Goal: Transaction & Acquisition: Purchase product/service

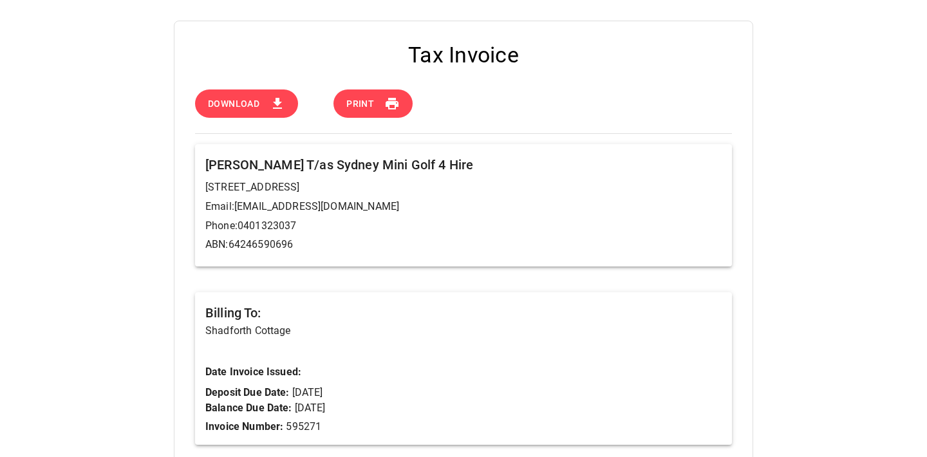
click at [275, 102] on icon at bounding box center [277, 103] width 9 height 11
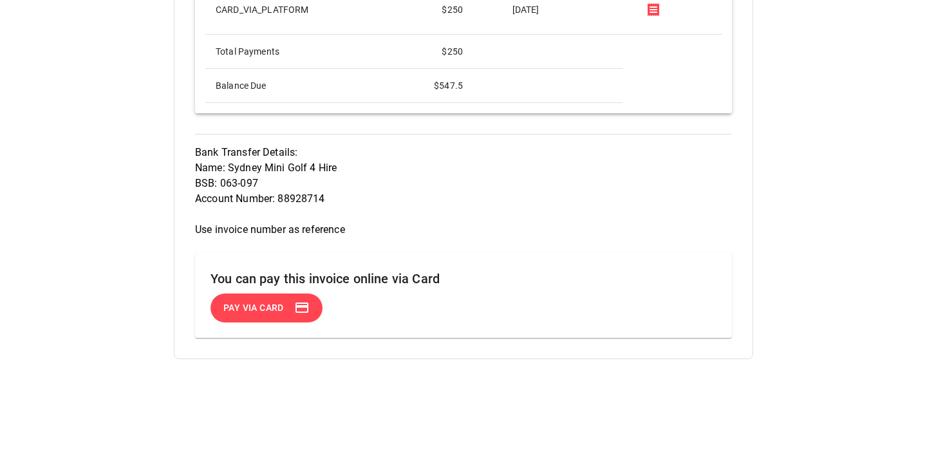
scroll to position [889, 0]
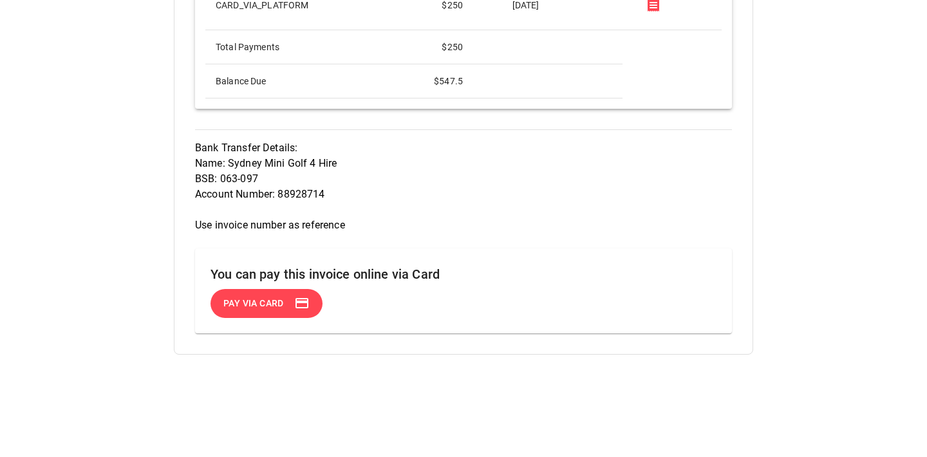
click at [263, 300] on span "Pay via Card" at bounding box center [253, 303] width 60 height 16
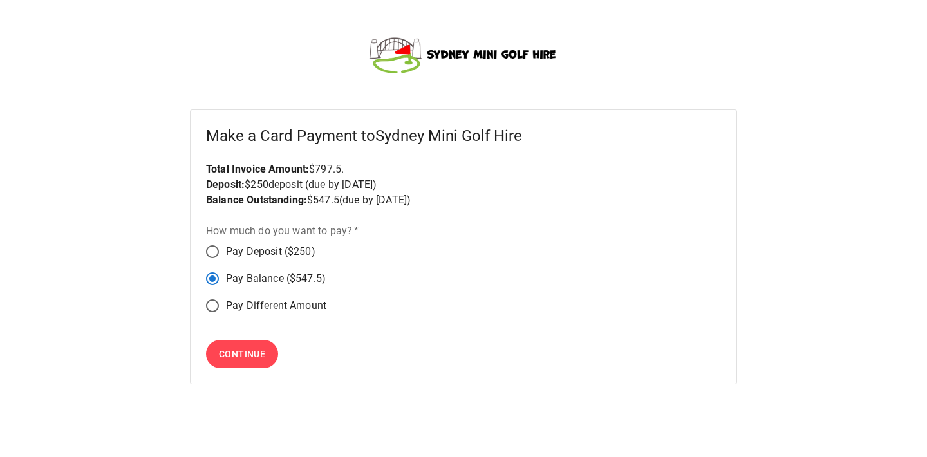
drag, startPoint x: 245, startPoint y: 351, endPoint x: 336, endPoint y: 321, distance: 95.7
click at [245, 351] on span "Continue" at bounding box center [242, 354] width 46 height 16
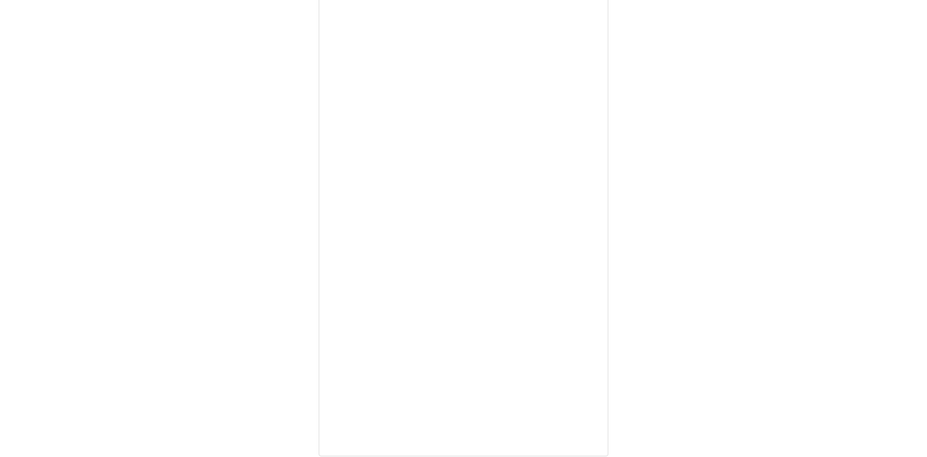
scroll to position [239, 0]
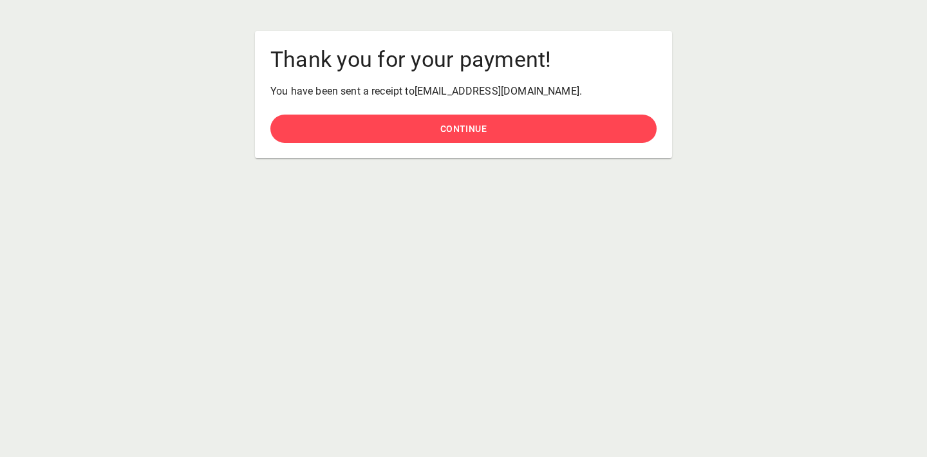
scroll to position [3, 0]
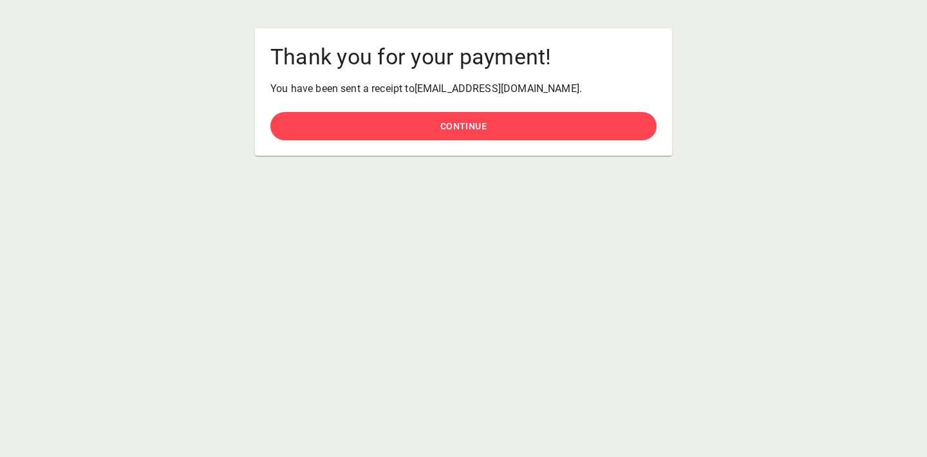
click at [460, 122] on span "Continue" at bounding box center [463, 126] width 46 height 16
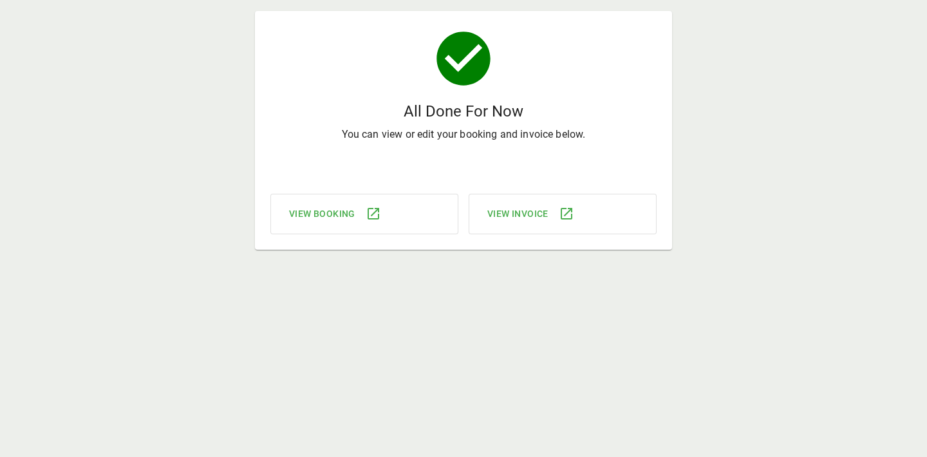
scroll to position [31, 0]
click at [525, 208] on span "View Invoice" at bounding box center [517, 213] width 61 height 16
